Goal: Information Seeking & Learning: Learn about a topic

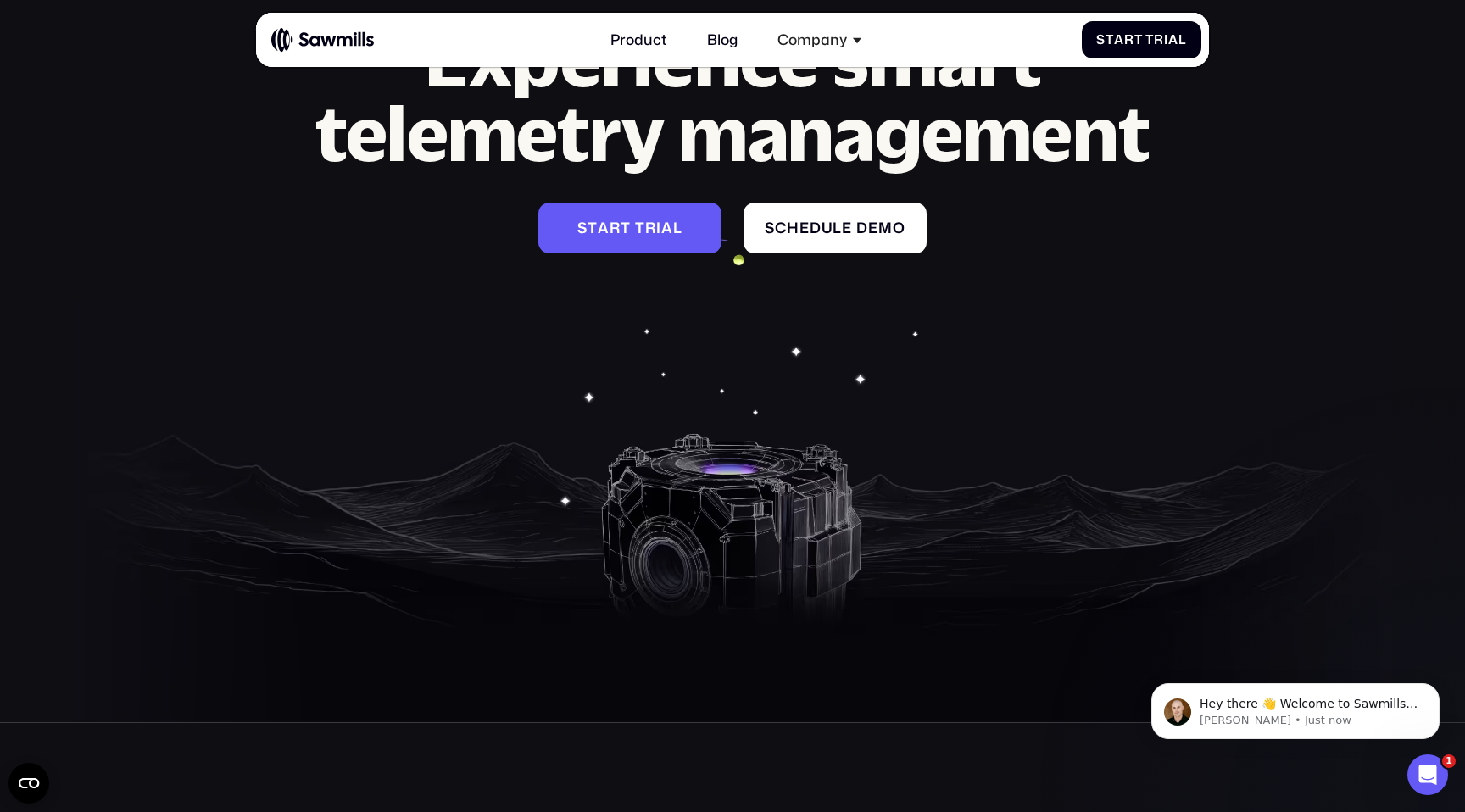
scroll to position [7737, 0]
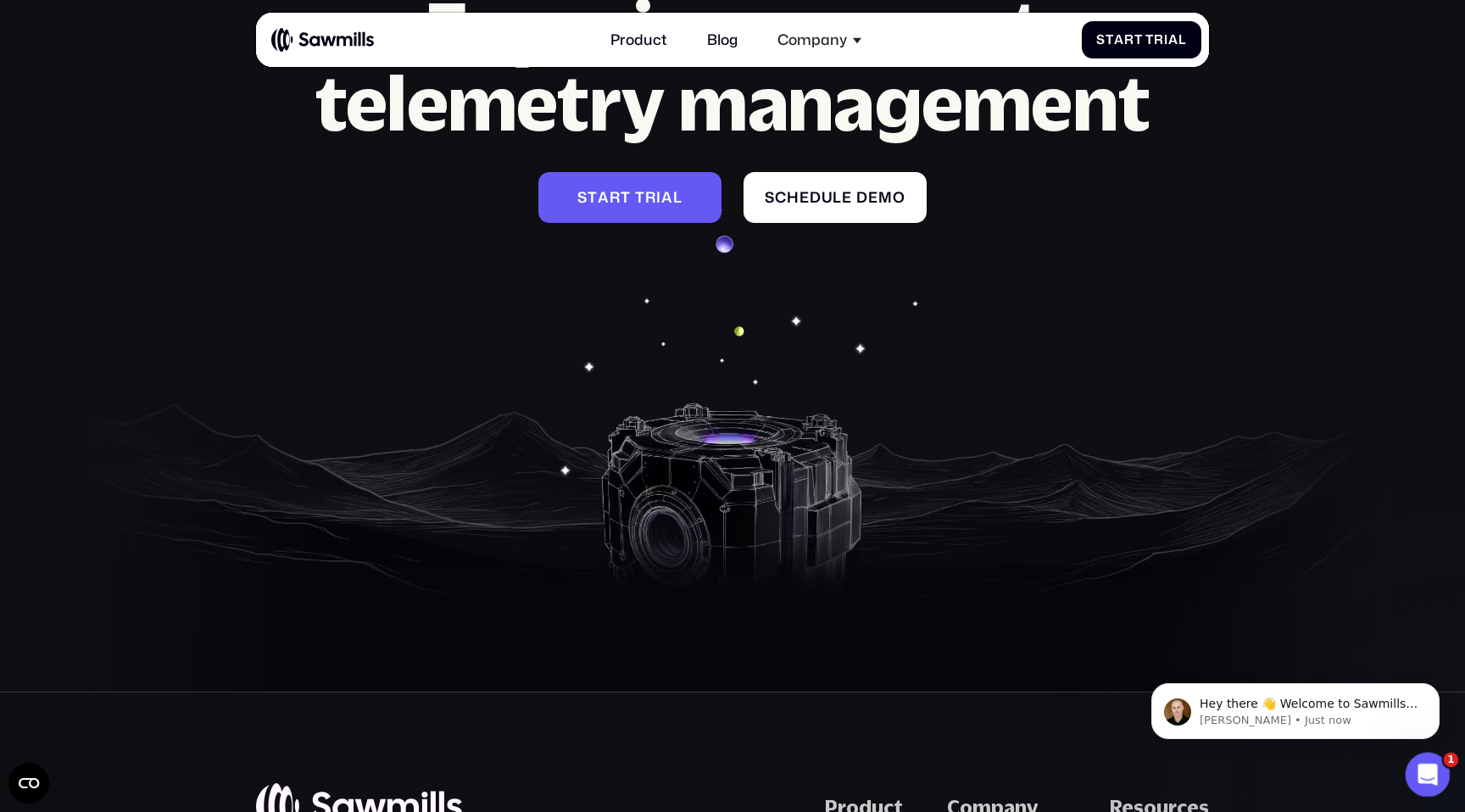
click at [1427, 770] on icon "Open Intercom Messenger" at bounding box center [1425, 772] width 12 height 14
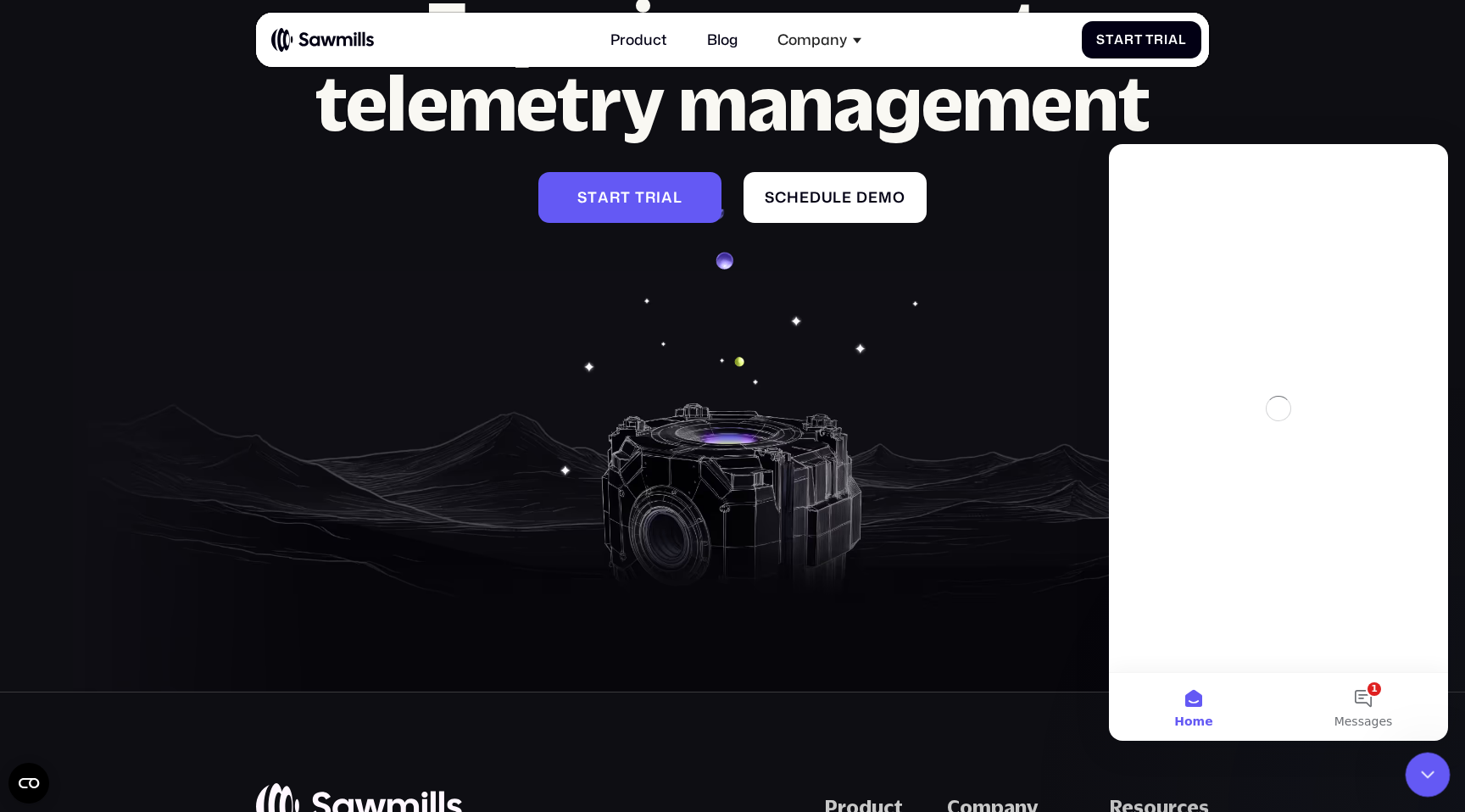
scroll to position [0, 0]
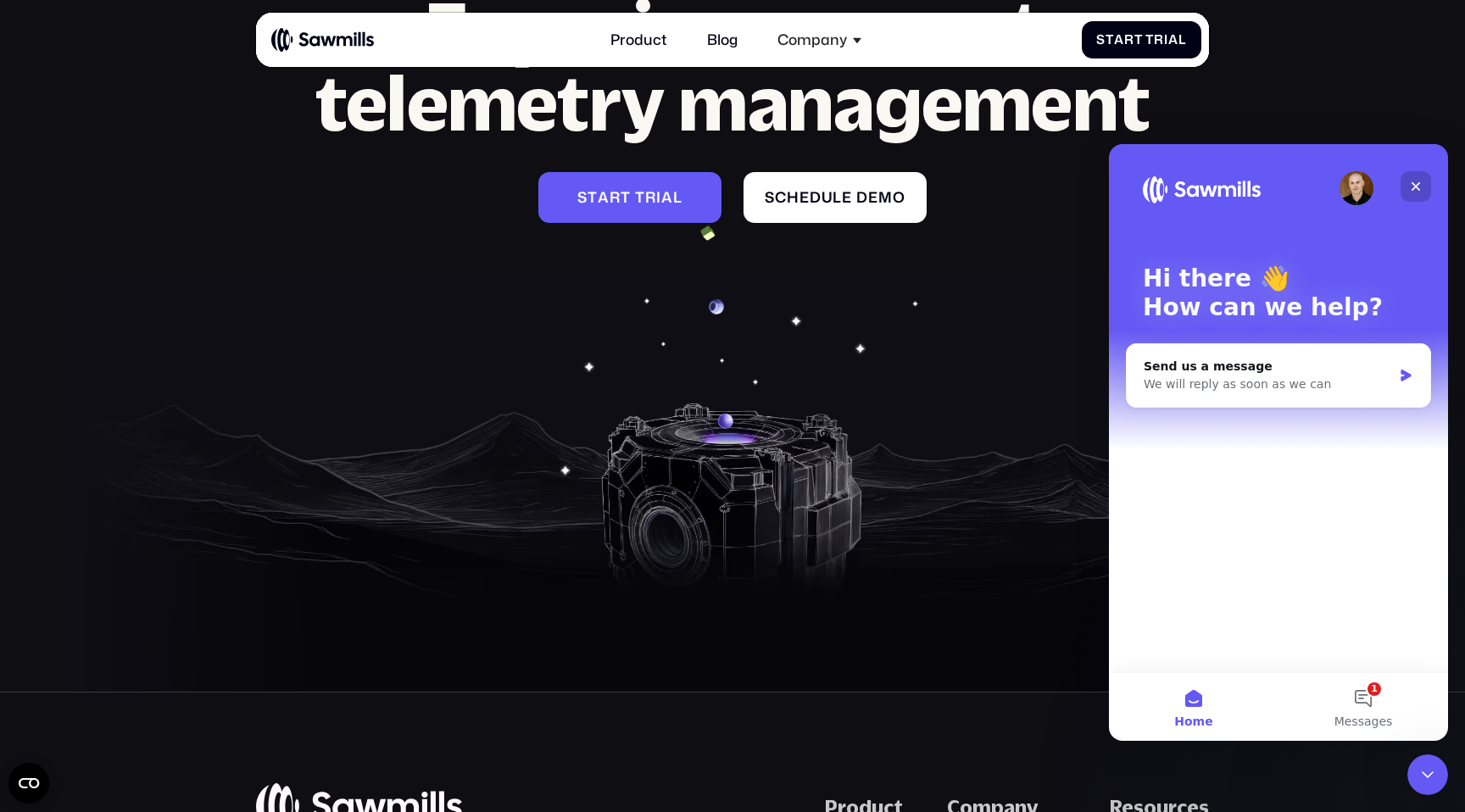
click at [1412, 179] on icon "Close" at bounding box center [1415, 186] width 14 height 14
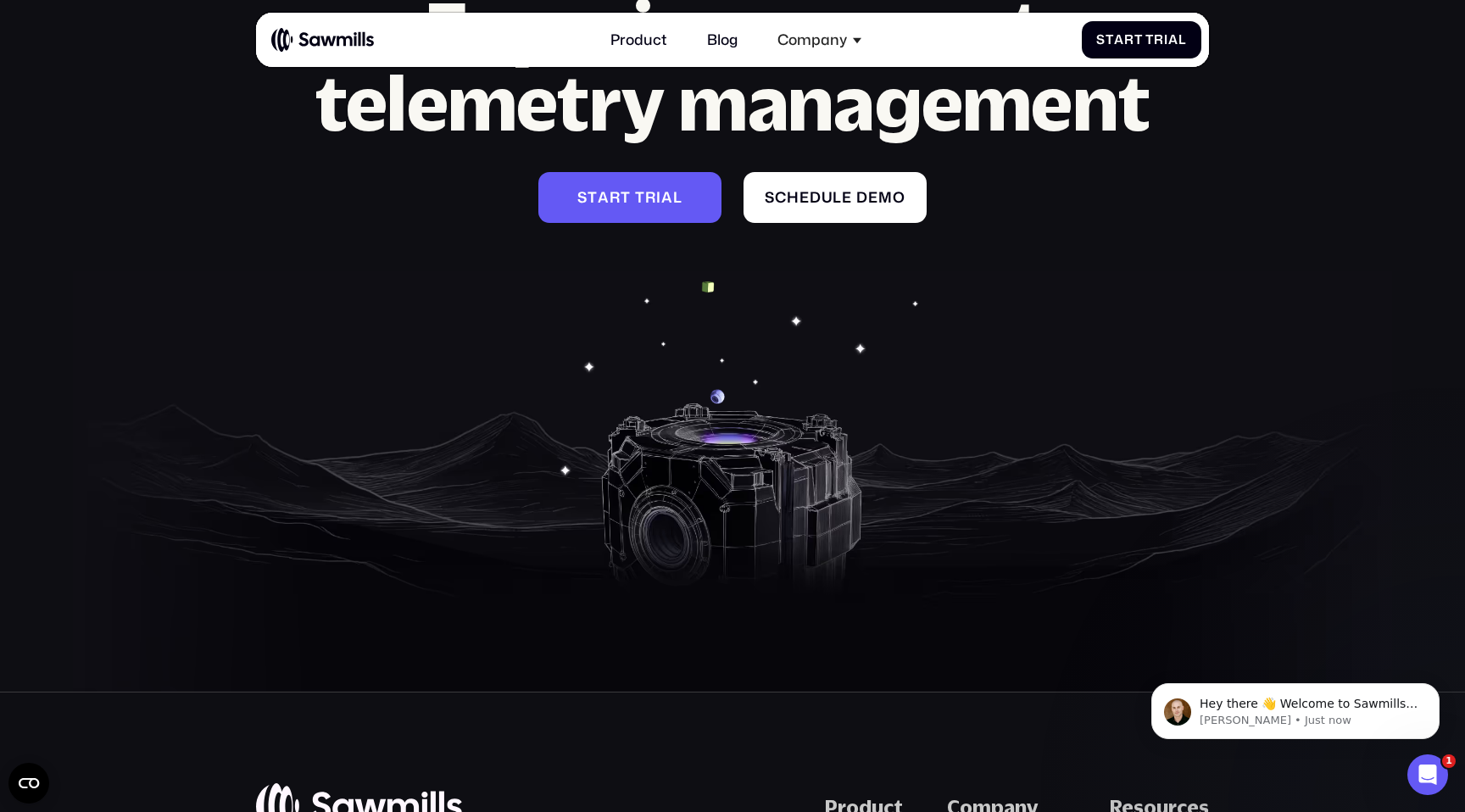
click at [1372, 127] on section "Experience smart telemetry management S t a r t T r i a l S t a r t T r i a l S…" at bounding box center [732, 286] width 1465 height 810
drag, startPoint x: 2833, startPoint y: 1546, endPoint x: 1429, endPoint y: 780, distance: 1599.4
click at [1429, 783] on div "Open Intercom Messenger" at bounding box center [1425, 772] width 56 height 56
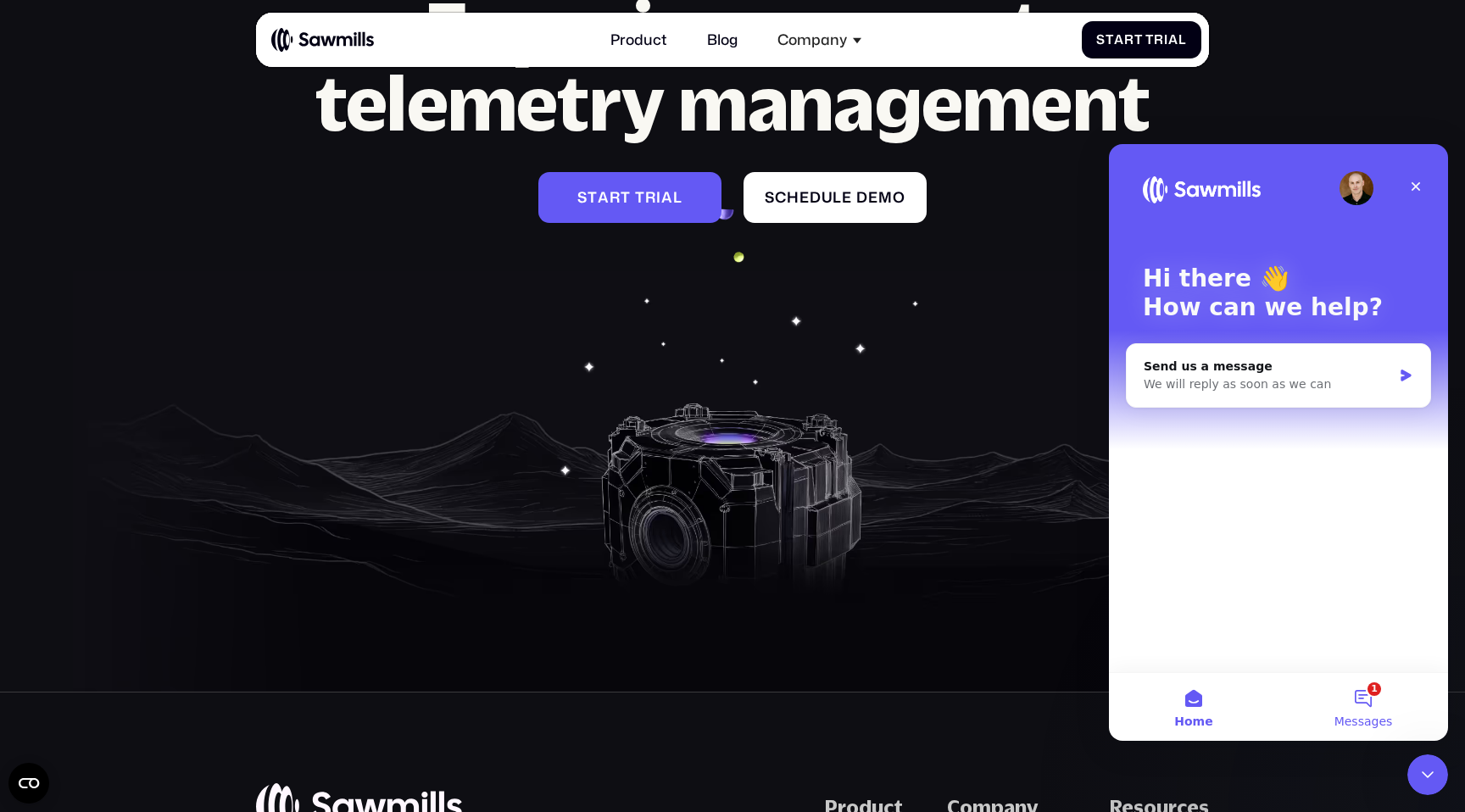
click at [1357, 710] on button "1 Messages" at bounding box center [1362, 706] width 169 height 68
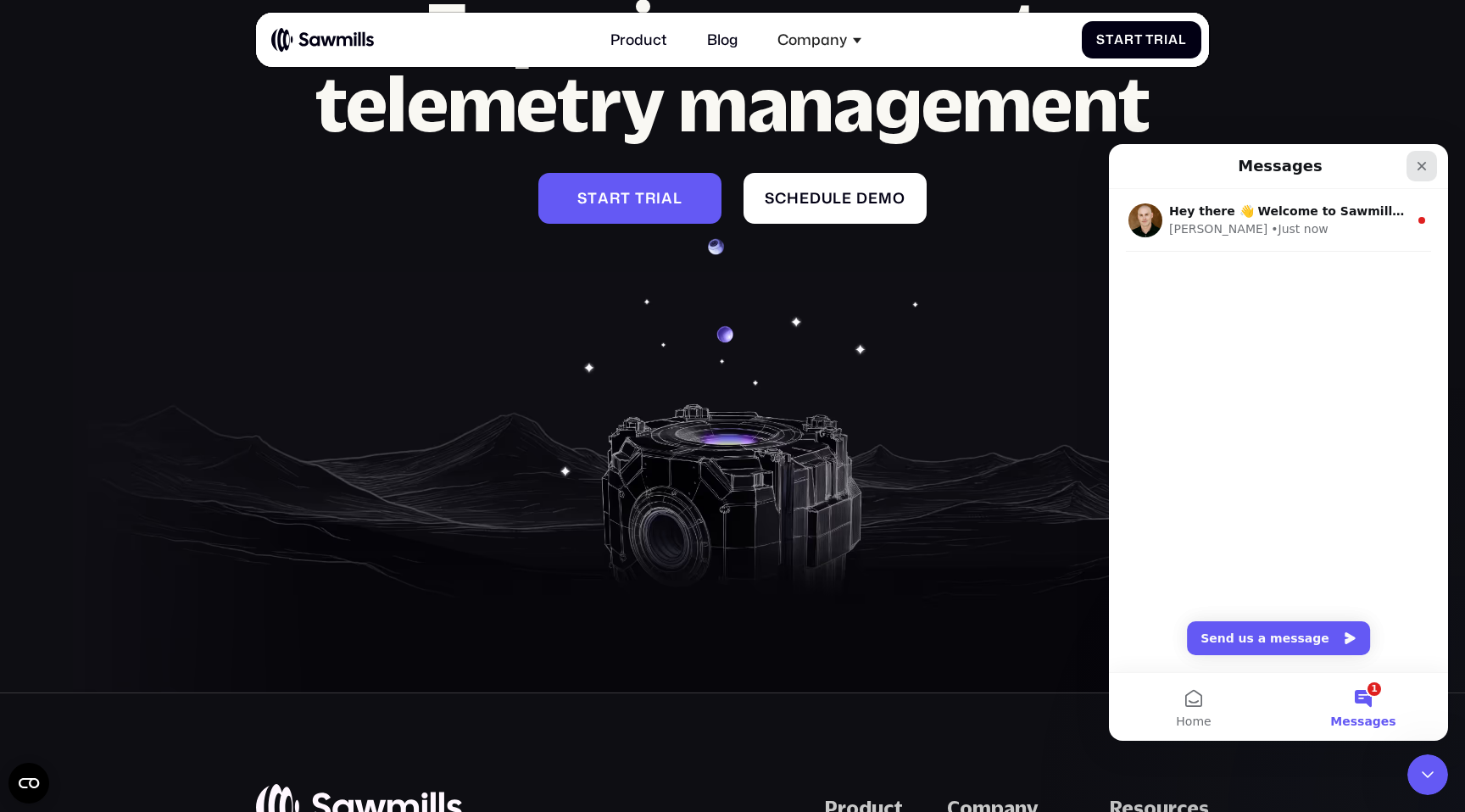
click at [1430, 164] on div "Close" at bounding box center [1421, 165] width 31 height 31
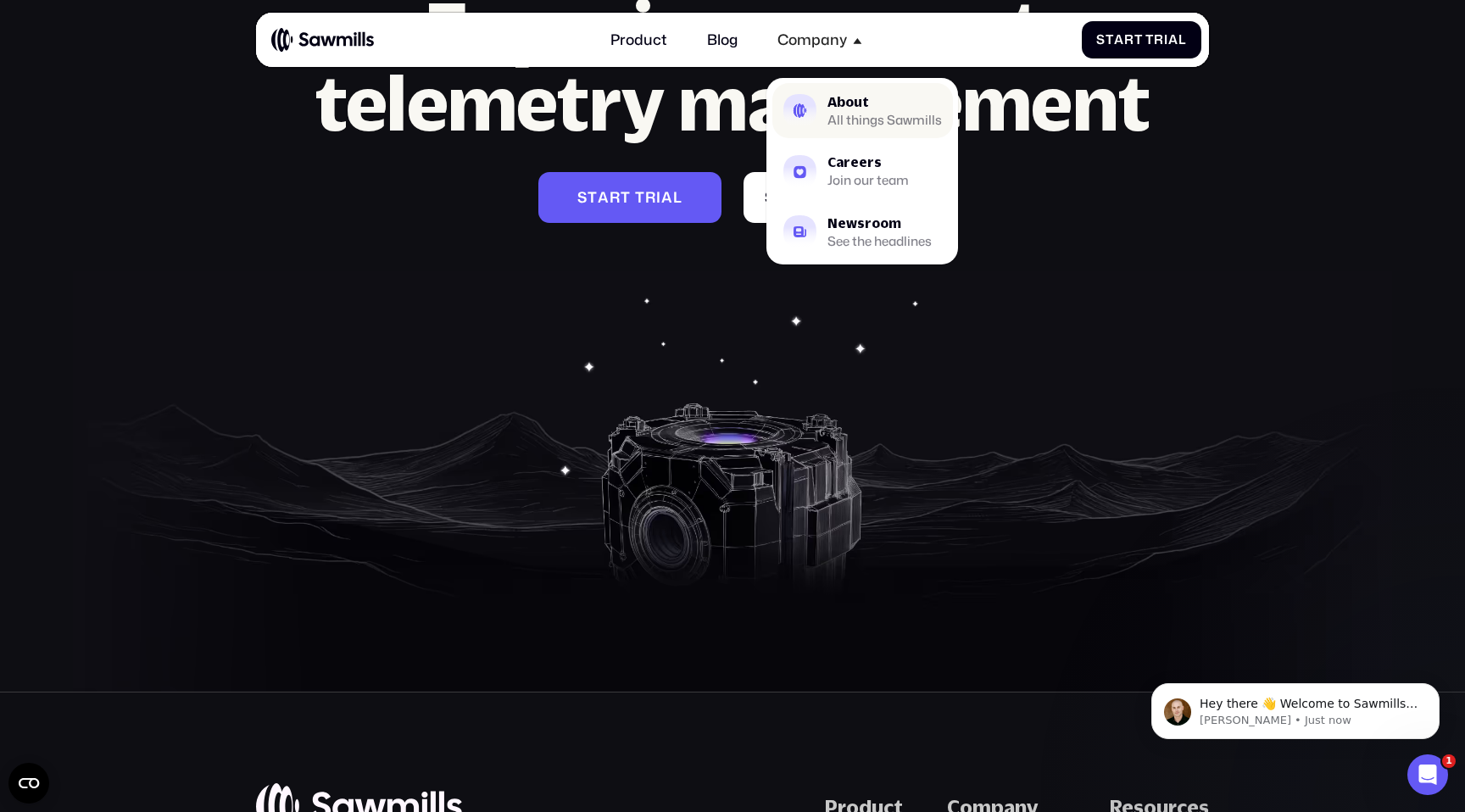
click at [830, 117] on div "All things Sawmills" at bounding box center [884, 120] width 114 height 12
